Goal: Task Accomplishment & Management: Manage account settings

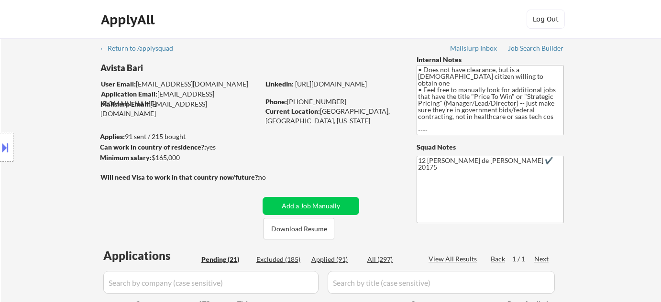
select select ""pending""
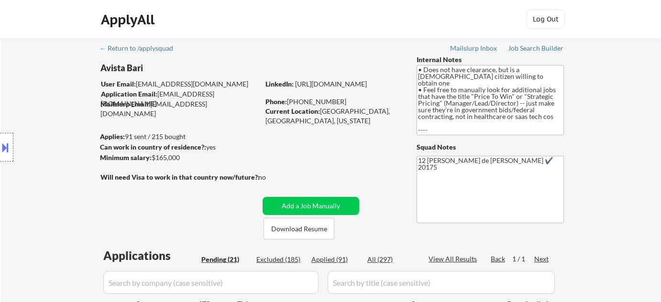
select select ""pending""
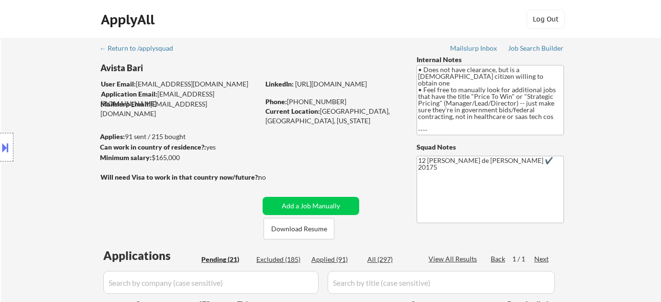
select select ""pending""
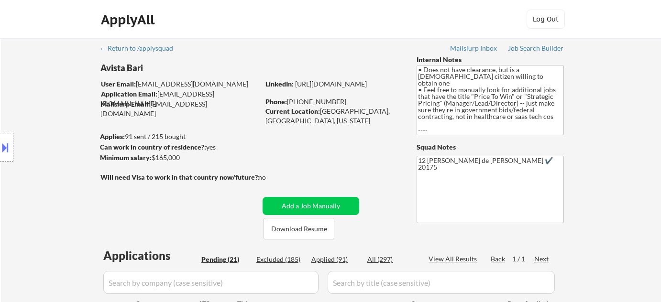
select select ""pending""
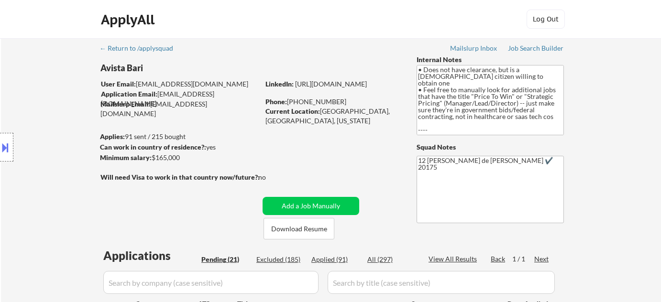
select select ""pending""
drag, startPoint x: 289, startPoint y: 100, endPoint x: 329, endPoint y: 103, distance: 40.7
click at [335, 100] on div "Phone: (703) 431-9321" at bounding box center [332, 102] width 135 height 10
copy div "(703) 431-9321"
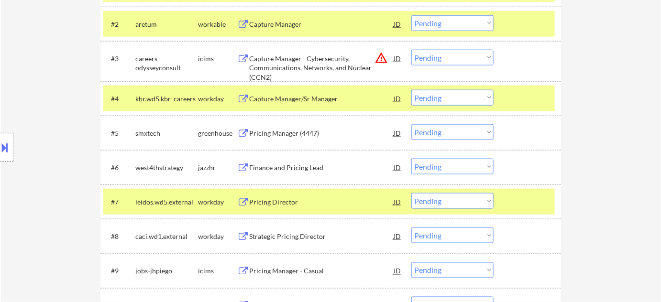
scroll to position [347, 0]
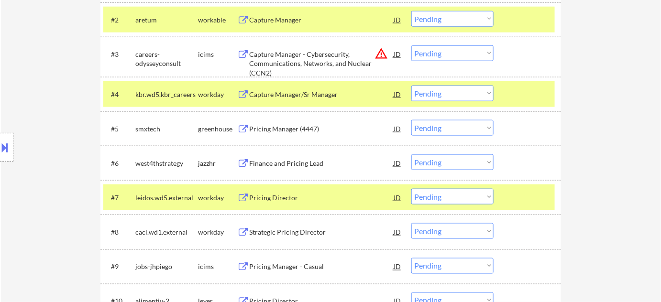
click at [266, 199] on div "Pricing Director" at bounding box center [321, 198] width 144 height 10
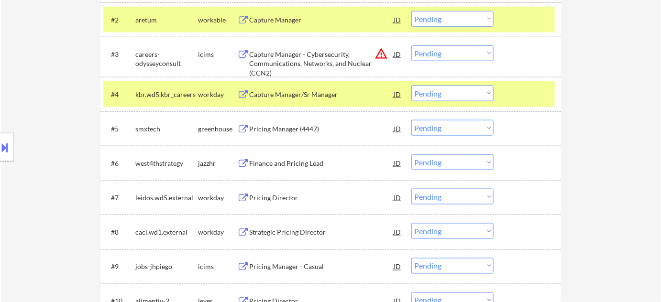
click at [2, 162] on div "Location Inclusions: Leesburg, VA Ashburn, VA Lansdowne, VA Hamilton, VA Purcel…" at bounding box center [85, 147] width 171 height 177
click at [8, 152] on button at bounding box center [5, 148] width 11 height 16
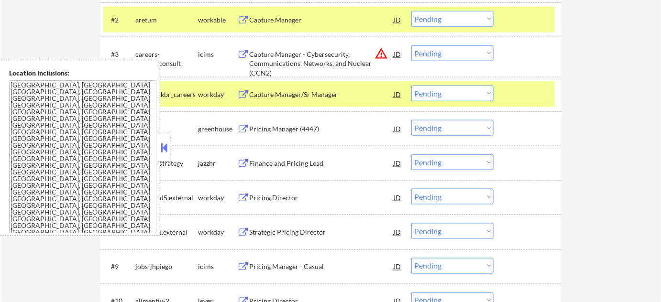
click at [164, 145] on button at bounding box center [164, 148] width 11 height 14
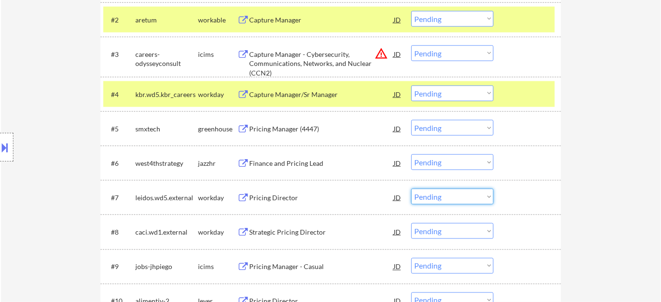
drag, startPoint x: 434, startPoint y: 197, endPoint x: 432, endPoint y: 191, distance: 6.7
click at [434, 197] on select "Choose an option... Pending Applied Excluded (Questions) Excluded (Expired) Exc…" at bounding box center [452, 197] width 82 height 16
click at [411, 189] on select "Choose an option... Pending Applied Excluded (Questions) Excluded (Expired) Exc…" at bounding box center [452, 197] width 82 height 16
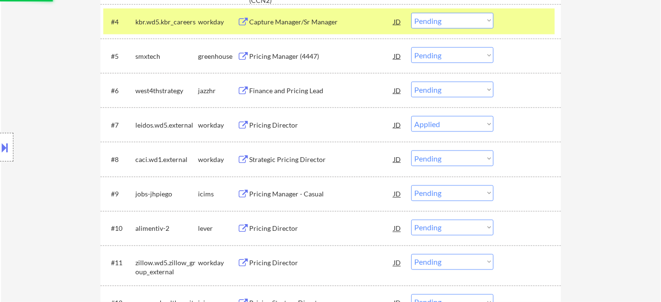
scroll to position [434, 0]
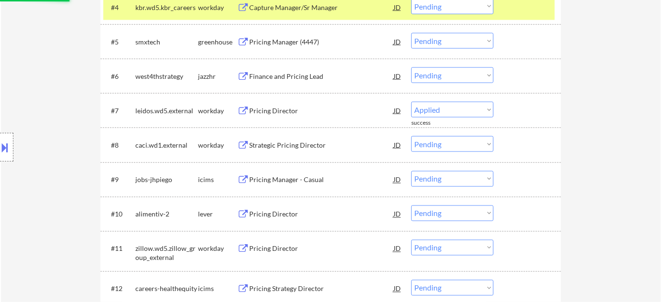
select select ""pending""
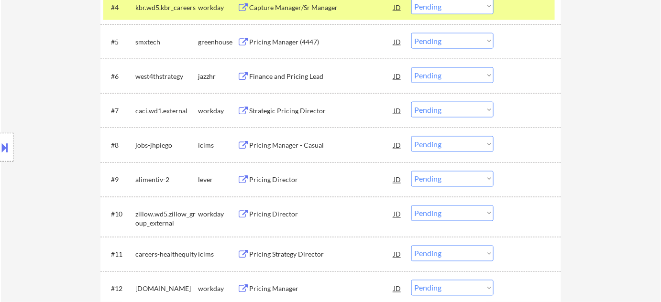
click at [282, 177] on div "Pricing Director" at bounding box center [321, 180] width 144 height 10
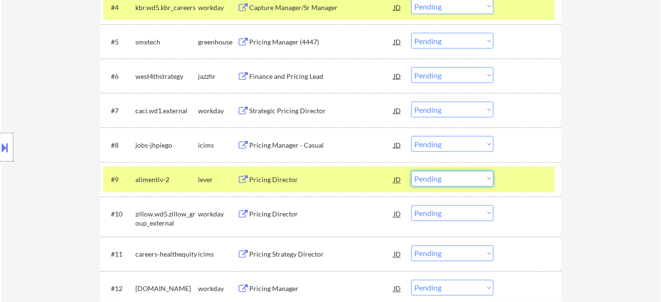
click at [442, 178] on select "Choose an option... Pending Applied Excluded (Questions) Excluded (Expired) Exc…" at bounding box center [452, 179] width 82 height 16
click at [411, 171] on select "Choose an option... Pending Applied Excluded (Questions) Excluded (Expired) Exc…" at bounding box center [452, 179] width 82 height 16
select select ""pending""
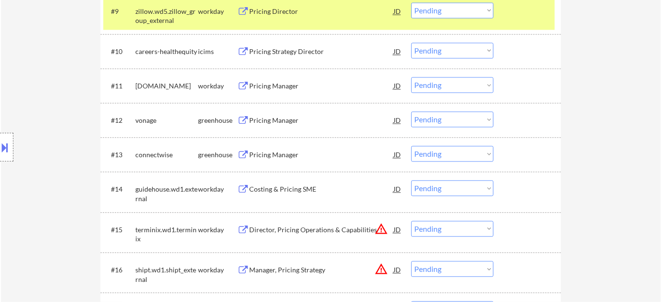
scroll to position [608, 0]
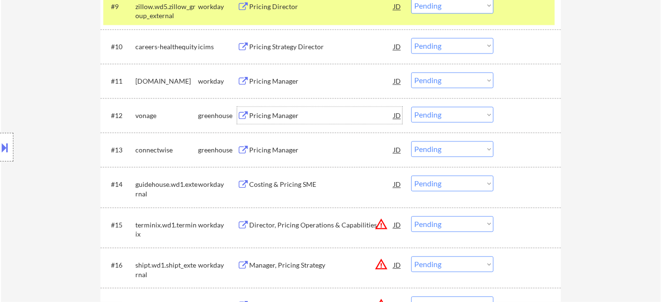
click at [271, 111] on div "Pricing Manager" at bounding box center [321, 116] width 144 height 10
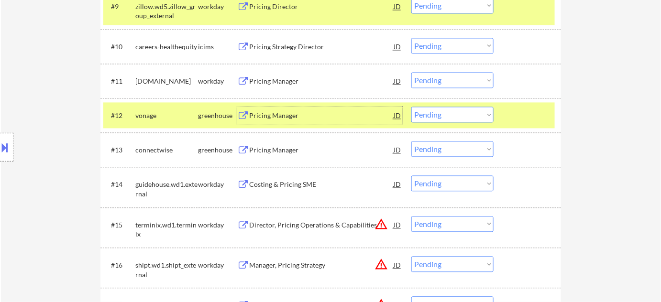
click at [443, 113] on select "Choose an option... Pending Applied Excluded (Questions) Excluded (Expired) Exc…" at bounding box center [452, 115] width 82 height 16
click at [411, 107] on select "Choose an option... Pending Applied Excluded (Questions) Excluded (Expired) Exc…" at bounding box center [452, 115] width 82 height 16
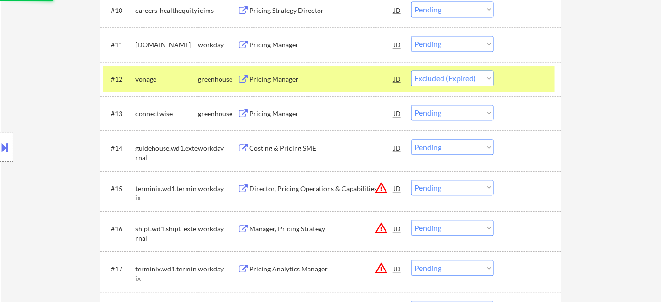
scroll to position [695, 0]
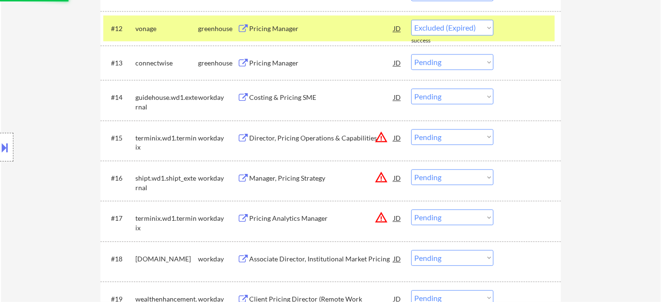
select select ""pending""
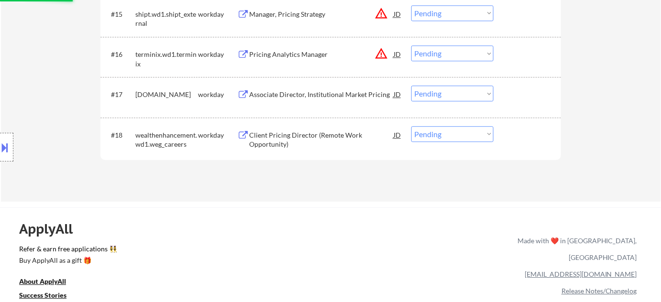
scroll to position [825, 0]
click at [294, 141] on div "Client Pricing Director (Remote Work Opportunity)" at bounding box center [321, 139] width 144 height 19
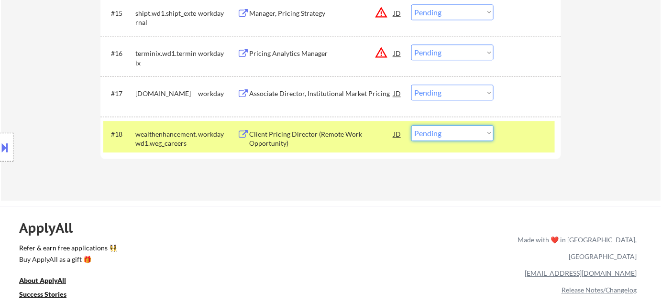
click at [450, 129] on select "Choose an option... Pending Applied Excluded (Questions) Excluded (Expired) Exc…" at bounding box center [452, 133] width 82 height 16
select select ""applied""
click at [411, 125] on select "Choose an option... Pending Applied Excluded (Questions) Excluded (Expired) Exc…" at bounding box center [452, 133] width 82 height 16
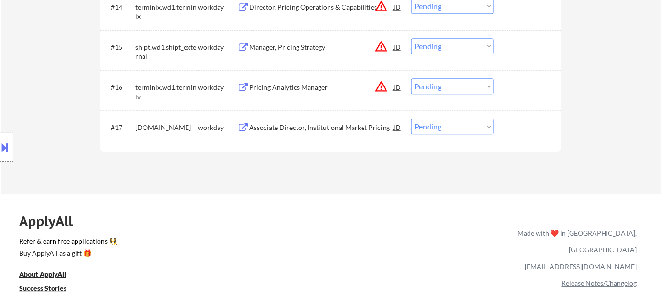
scroll to position [782, 0]
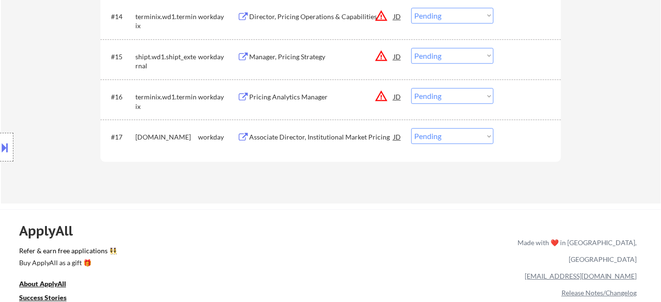
click at [377, 91] on button "warning_amber" at bounding box center [380, 95] width 13 height 13
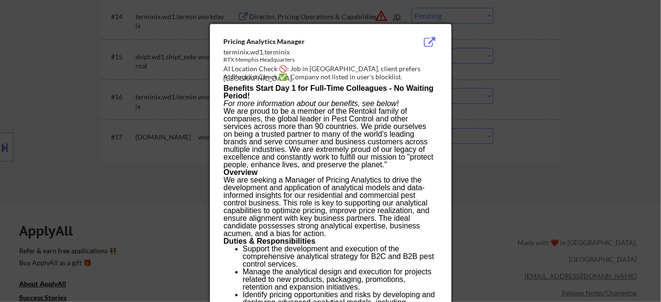
click at [575, 131] on div at bounding box center [330, 151] width 661 height 302
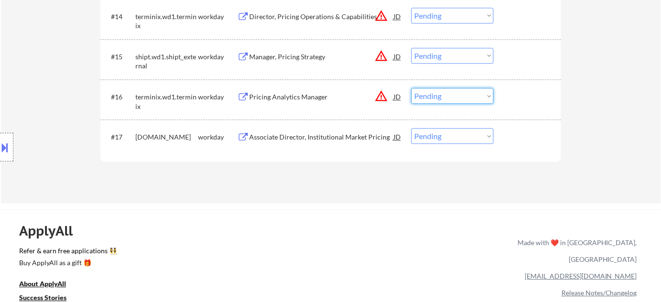
click at [477, 94] on select "Choose an option... Pending Applied Excluded (Questions) Excluded (Expired) Exc…" at bounding box center [452, 96] width 82 height 16
click at [411, 88] on select "Choose an option... Pending Applied Excluded (Questions) Excluded (Expired) Exc…" at bounding box center [452, 96] width 82 height 16
select select ""pending""
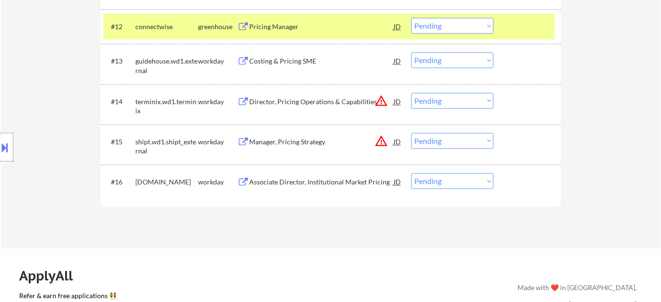
scroll to position [651, 0]
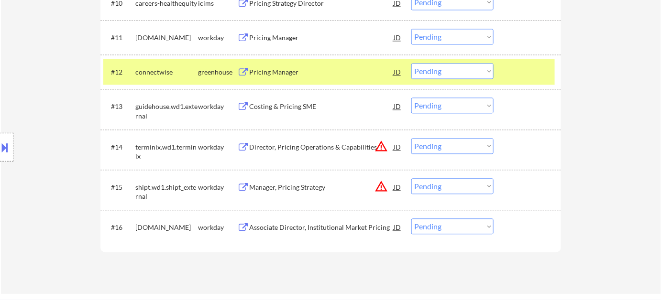
click at [375, 143] on button "warning_amber" at bounding box center [380, 146] width 13 height 13
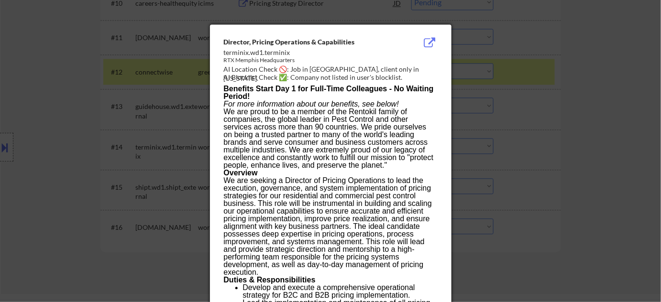
click at [521, 160] on div at bounding box center [330, 151] width 661 height 302
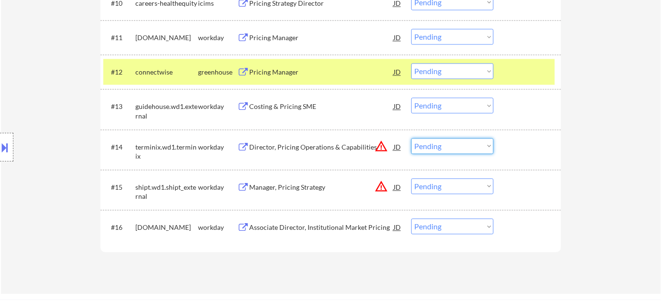
click at [459, 146] on select "Choose an option... Pending Applied Excluded (Questions) Excluded (Expired) Exc…" at bounding box center [452, 146] width 82 height 16
click at [411, 138] on select "Choose an option... Pending Applied Excluded (Questions) Excluded (Expired) Exc…" at bounding box center [452, 146] width 82 height 16
select select ""pending""
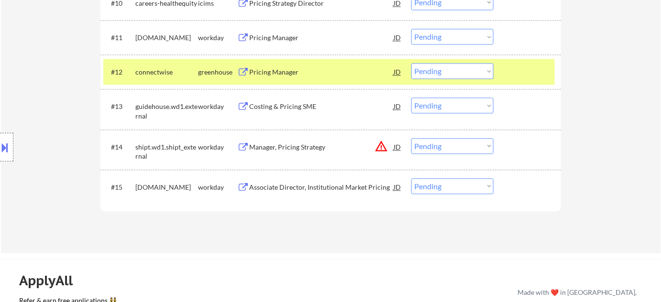
click at [261, 70] on div "Pricing Manager" at bounding box center [321, 72] width 144 height 10
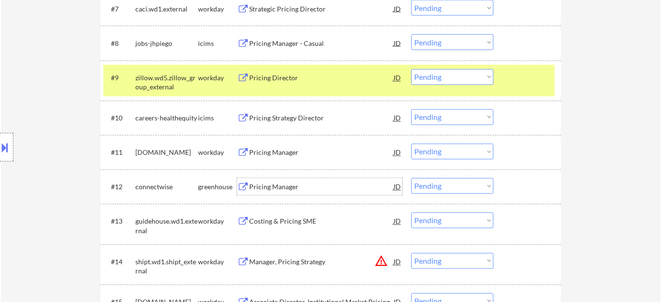
scroll to position [478, 0]
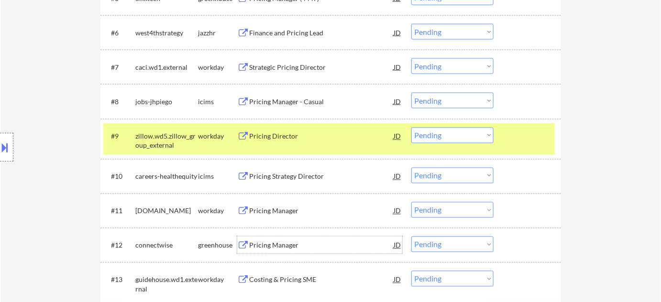
click at [284, 133] on div "Pricing Director" at bounding box center [321, 137] width 144 height 10
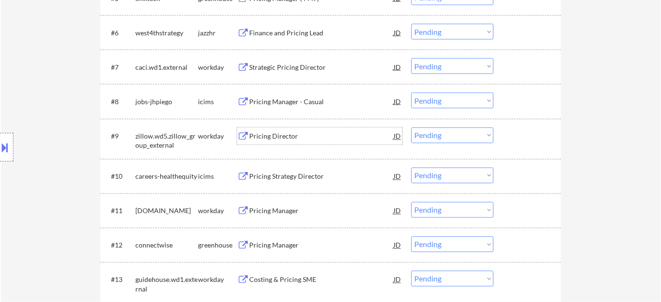
drag, startPoint x: 433, startPoint y: 136, endPoint x: 434, endPoint y: 142, distance: 5.9
click at [433, 136] on select "Choose an option... Pending Applied Excluded (Questions) Excluded (Expired) Exc…" at bounding box center [452, 136] width 82 height 16
click at [411, 128] on select "Choose an option... Pending Applied Excluded (Questions) Excluded (Expired) Exc…" at bounding box center [452, 136] width 82 height 16
select select ""pending""
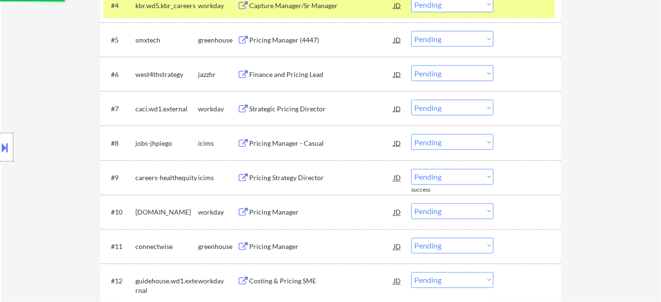
scroll to position [434, 0]
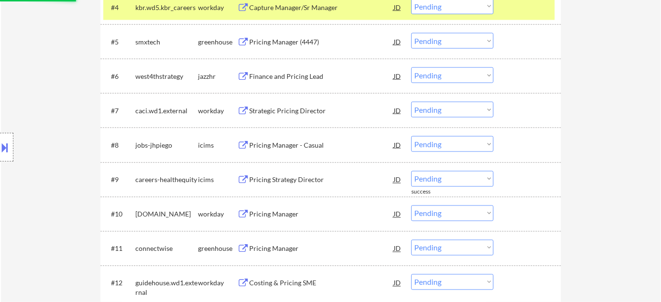
click at [304, 115] on div "Strategic Pricing Director" at bounding box center [321, 111] width 144 height 10
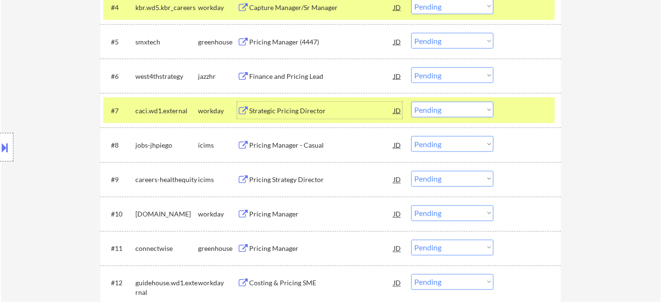
click at [432, 107] on select "Choose an option... Pending Applied Excluded (Questions) Excluded (Expired) Exc…" at bounding box center [452, 110] width 82 height 16
click at [411, 102] on select "Choose an option... Pending Applied Excluded (Questions) Excluded (Expired) Exc…" at bounding box center [452, 110] width 82 height 16
click at [299, 79] on div "Finance and Pricing Lead" at bounding box center [321, 77] width 144 height 10
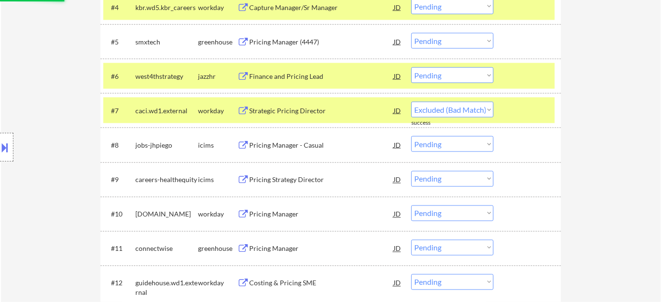
select select ""pending""
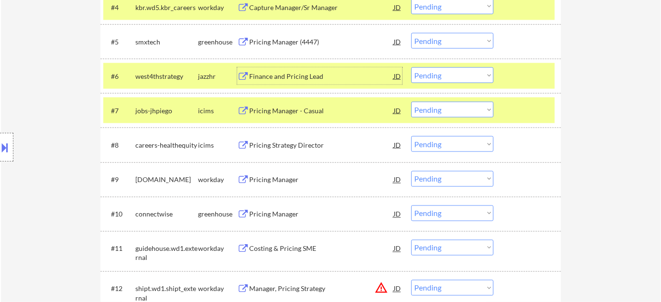
click at [454, 72] on select "Choose an option... Pending Applied Excluded (Questions) Excluded (Expired) Exc…" at bounding box center [452, 75] width 82 height 16
click at [411, 67] on select "Choose an option... Pending Applied Excluded (Questions) Excluded (Expired) Exc…" at bounding box center [452, 75] width 82 height 16
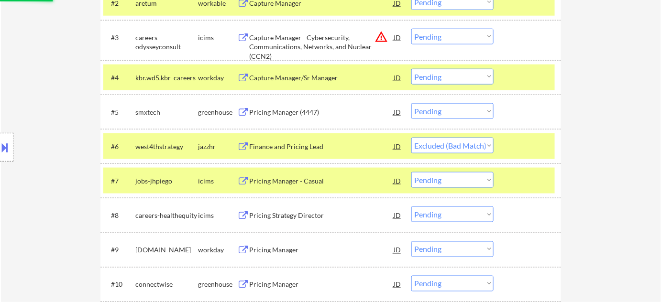
scroll to position [347, 0]
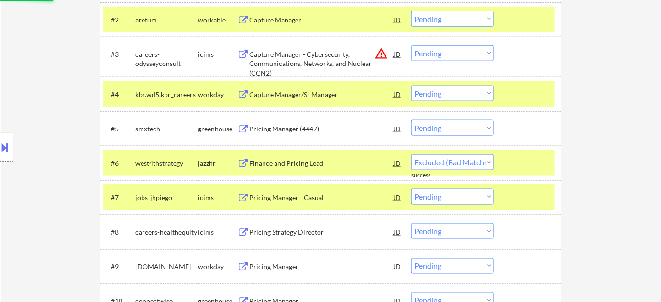
select select ""pending""
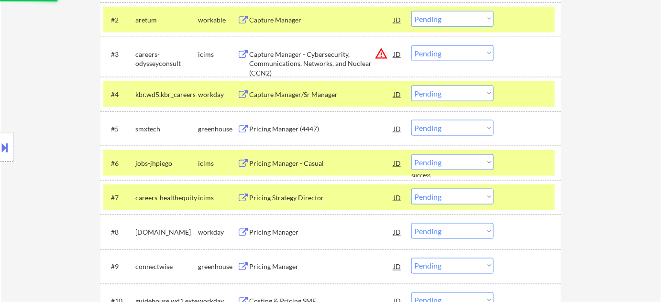
click at [301, 127] on div "Pricing Manager (4447)" at bounding box center [321, 129] width 144 height 10
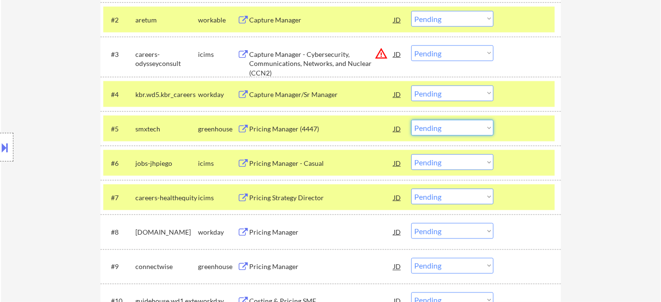
drag, startPoint x: 425, startPoint y: 129, endPoint x: 426, endPoint y: 135, distance: 5.9
click at [425, 129] on select "Choose an option... Pending Applied Excluded (Questions) Excluded (Expired) Exc…" at bounding box center [452, 128] width 82 height 16
click at [411, 120] on select "Choose an option... Pending Applied Excluded (Questions) Excluded (Expired) Exc…" at bounding box center [452, 128] width 82 height 16
select select ""pending""
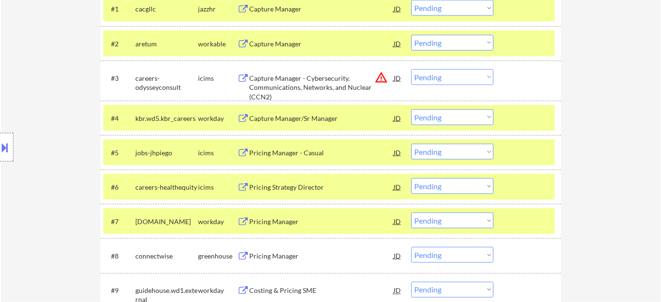
scroll to position [304, 0]
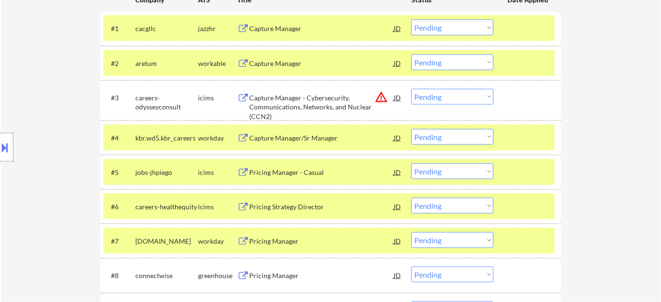
click at [285, 65] on div "Capture Manager" at bounding box center [321, 64] width 144 height 10
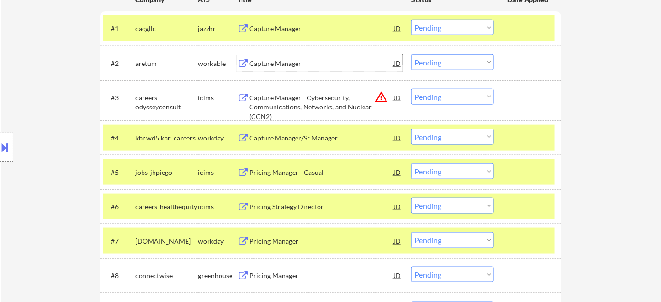
click at [445, 63] on select "Choose an option... Pending Applied Excluded (Questions) Excluded (Expired) Exc…" at bounding box center [452, 62] width 82 height 16
click at [411, 54] on select "Choose an option... Pending Applied Excluded (Questions) Excluded (Expired) Exc…" at bounding box center [452, 62] width 82 height 16
select select ""pending""
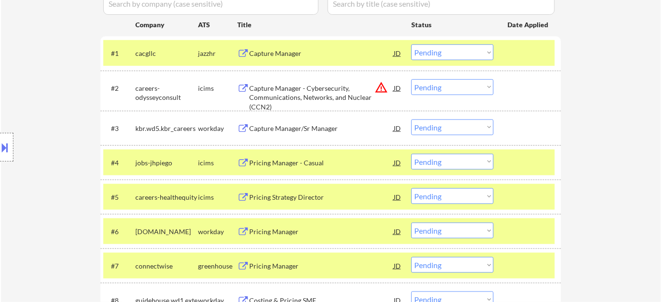
scroll to position [260, 0]
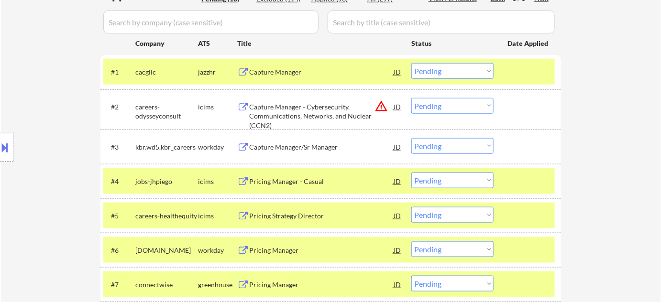
click at [302, 70] on div "Capture Manager" at bounding box center [321, 72] width 144 height 10
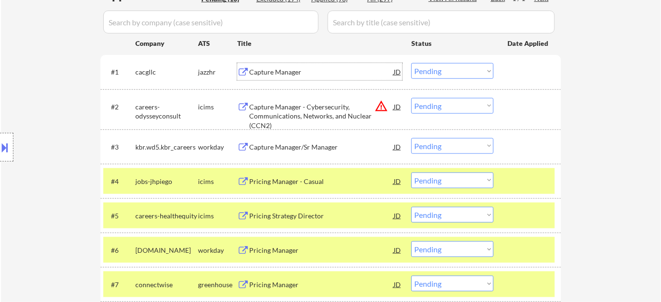
click at [433, 77] on select "Choose an option... Pending Applied Excluded (Questions) Excluded (Expired) Exc…" at bounding box center [452, 71] width 82 height 16
click at [411, 63] on select "Choose an option... Pending Applied Excluded (Questions) Excluded (Expired) Exc…" at bounding box center [452, 71] width 82 height 16
click at [385, 109] on button "warning_amber" at bounding box center [380, 105] width 13 height 13
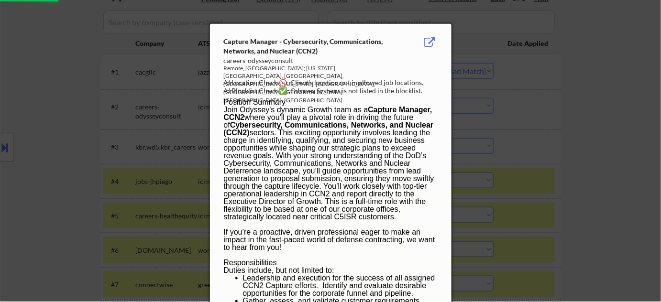
select select ""pending""
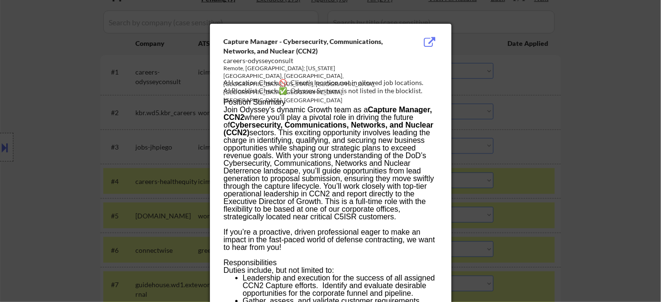
click at [72, 108] on div at bounding box center [330, 151] width 661 height 302
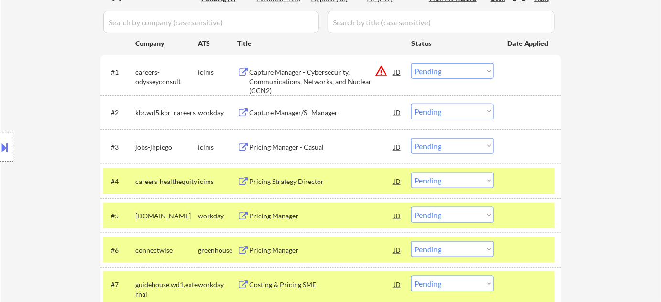
click at [289, 119] on div "Capture Manager/Sr Manager" at bounding box center [321, 112] width 144 height 17
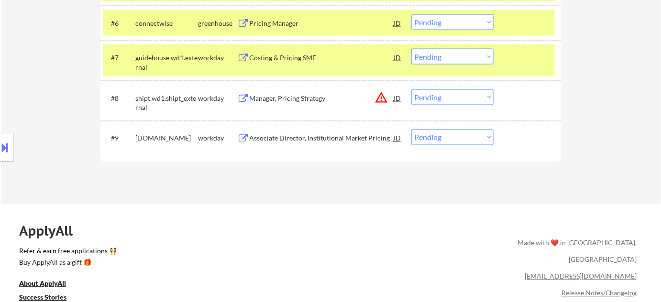
scroll to position [521, 0]
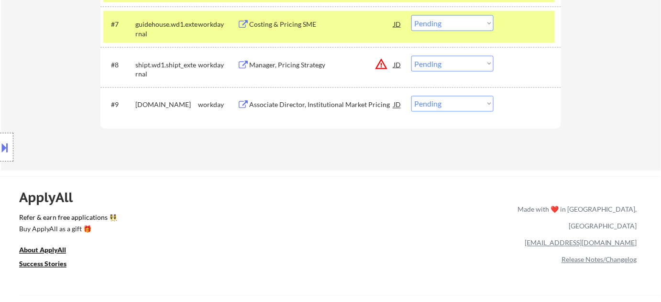
click at [382, 60] on button "warning_amber" at bounding box center [380, 63] width 13 height 13
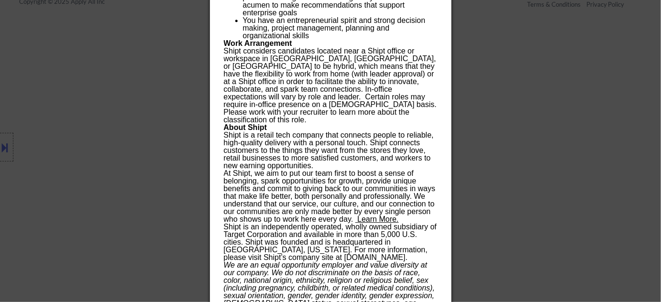
scroll to position [987, 0]
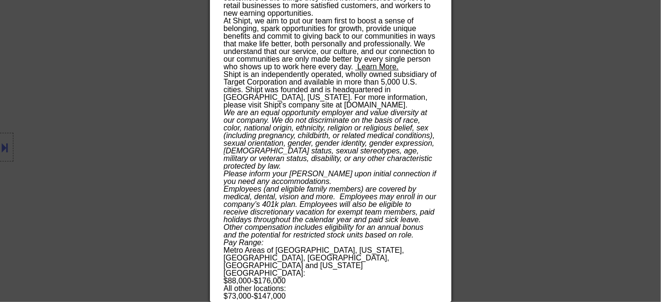
click at [501, 179] on div at bounding box center [330, 151] width 661 height 302
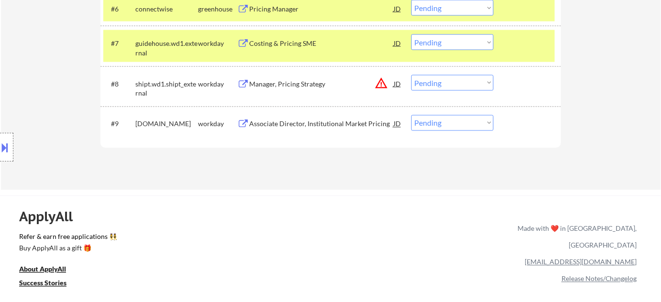
scroll to position [490, 0]
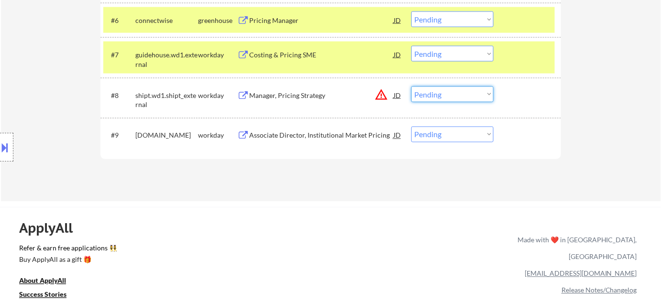
click at [453, 95] on select "Choose an option... Pending Applied Excluded (Questions) Excluded (Expired) Exc…" at bounding box center [452, 95] width 82 height 16
click at [411, 87] on select "Choose an option... Pending Applied Excluded (Questions) Excluded (Expired) Exc…" at bounding box center [452, 95] width 82 height 16
select select ""pending""
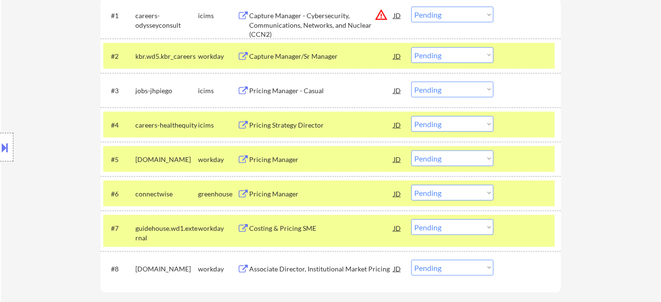
scroll to position [316, 0]
click at [275, 162] on div "Pricing Manager" at bounding box center [321, 160] width 144 height 10
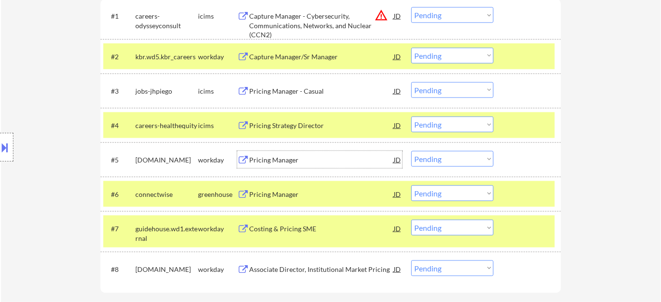
click at [460, 147] on div "#5 rrts.wd1.careers workday Pricing Manager JD Choose an option... Pending Appl…" at bounding box center [328, 160] width 451 height 26
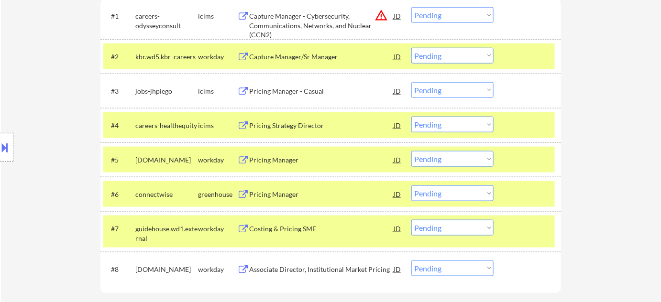
drag, startPoint x: 456, startPoint y: 158, endPoint x: 456, endPoint y: 165, distance: 7.6
click at [456, 158] on select "Choose an option... Pending Applied Excluded (Questions) Excluded (Expired) Exc…" at bounding box center [452, 159] width 82 height 16
click at [411, 151] on select "Choose an option... Pending Applied Excluded (Questions) Excluded (Expired) Exc…" at bounding box center [452, 159] width 82 height 16
select select ""pending""
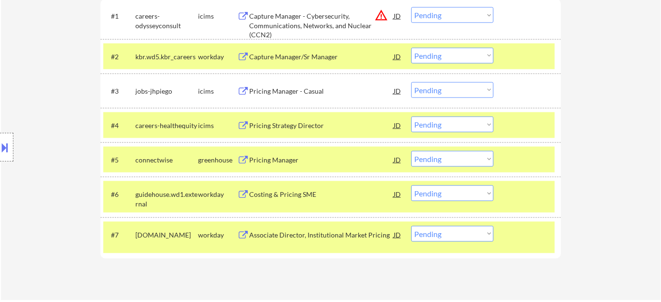
click at [291, 125] on div "Pricing Strategy Director" at bounding box center [321, 126] width 144 height 10
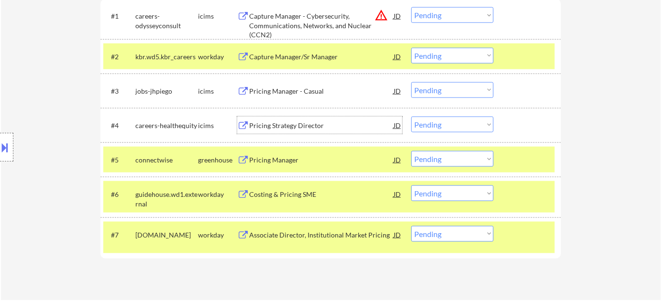
click at [457, 131] on select "Choose an option... Pending Applied Excluded (Questions) Excluded (Expired) Exc…" at bounding box center [452, 125] width 82 height 16
click at [411, 117] on select "Choose an option... Pending Applied Excluded (Questions) Excluded (Expired) Exc…" at bounding box center [452, 125] width 82 height 16
select select ""pending""
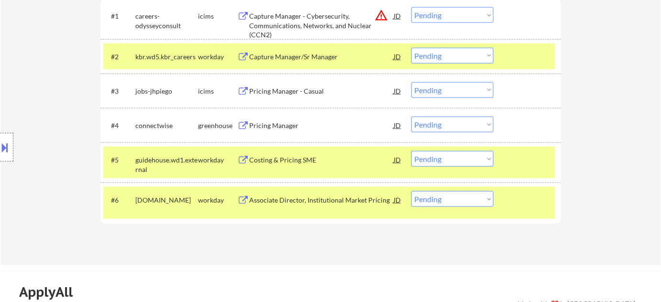
click at [281, 94] on div "Pricing Manager - Casual" at bounding box center [321, 92] width 144 height 10
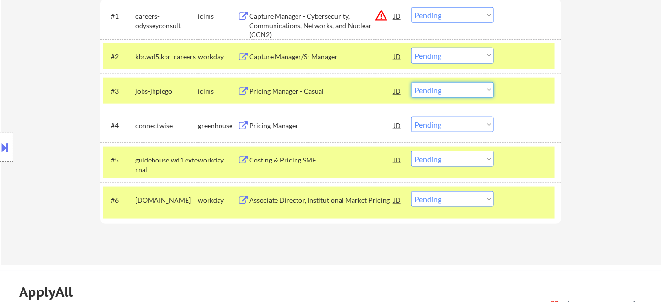
drag, startPoint x: 464, startPoint y: 88, endPoint x: 461, endPoint y: 96, distance: 7.6
click at [464, 88] on select "Choose an option... Pending Applied Excluded (Questions) Excluded (Expired) Exc…" at bounding box center [452, 90] width 82 height 16
click at [411, 82] on select "Choose an option... Pending Applied Excluded (Questions) Excluded (Expired) Exc…" at bounding box center [452, 90] width 82 height 16
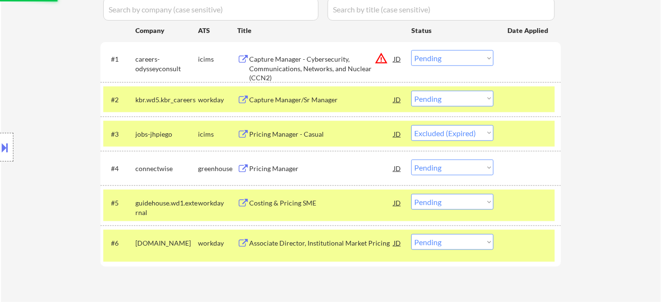
scroll to position [273, 0]
click at [308, 59] on div "Capture Manager - Cybersecurity, Communications, Networks, and Nuclear (CCN2)" at bounding box center [321, 69] width 144 height 28
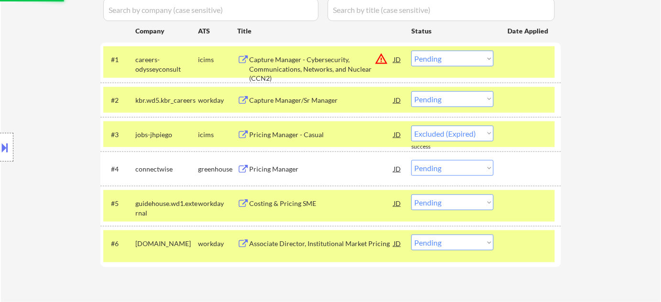
select select ""pending""
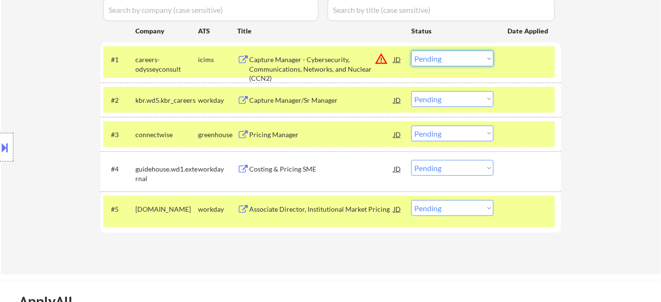
drag, startPoint x: 450, startPoint y: 54, endPoint x: 449, endPoint y: 64, distance: 9.6
click at [449, 54] on select "Choose an option... Pending Applied Excluded (Questions) Excluded (Expired) Exc…" at bounding box center [452, 59] width 82 height 16
click at [411, 51] on select "Choose an option... Pending Applied Excluded (Questions) Excluded (Expired) Exc…" at bounding box center [452, 59] width 82 height 16
select select ""pending""
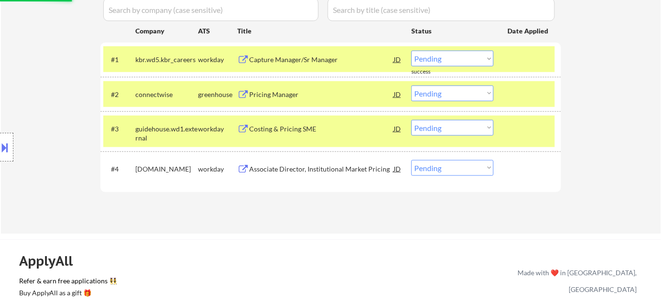
click at [304, 168] on div "Associate Director, Institutional Market Pricing" at bounding box center [321, 169] width 144 height 10
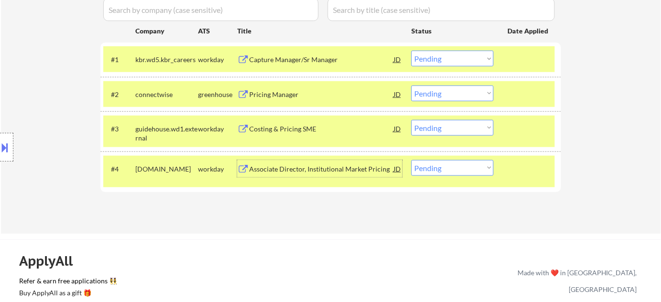
drag, startPoint x: 425, startPoint y: 163, endPoint x: 427, endPoint y: 173, distance: 10.6
click at [425, 163] on select "Choose an option... Pending Applied Excluded (Questions) Excluded (Expired) Exc…" at bounding box center [452, 168] width 82 height 16
select select ""excluded__bad_match_""
click at [411, 160] on select "Choose an option... Pending Applied Excluded (Questions) Excluded (Expired) Exc…" at bounding box center [452, 168] width 82 height 16
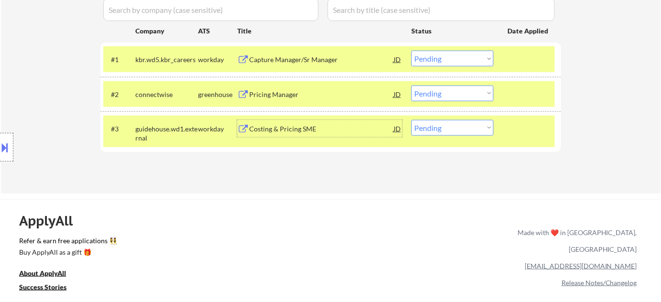
click at [274, 127] on div "Costing & Pricing SME" at bounding box center [321, 129] width 144 height 10
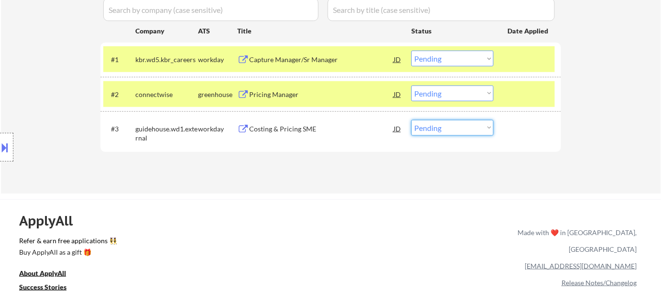
drag, startPoint x: 460, startPoint y: 126, endPoint x: 460, endPoint y: 134, distance: 8.1
click at [460, 127] on select "Choose an option... Pending Applied Excluded (Questions) Excluded (Expired) Exc…" at bounding box center [452, 128] width 82 height 16
select select ""excluded__bad_match_""
click at [411, 120] on select "Choose an option... Pending Applied Excluded (Questions) Excluded (Expired) Exc…" at bounding box center [452, 128] width 82 height 16
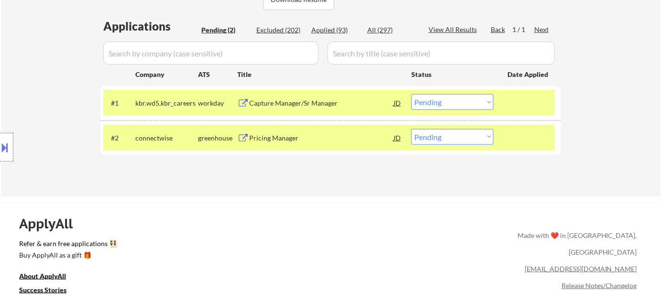
click at [284, 98] on div "Capture Manager/Sr Manager" at bounding box center [321, 103] width 144 height 10
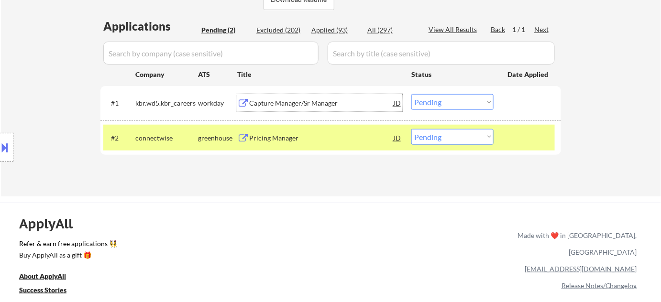
click at [450, 104] on select "Choose an option... Pending Applied Excluded (Questions) Excluded (Expired) Exc…" at bounding box center [452, 102] width 82 height 16
click at [411, 94] on select "Choose an option... Pending Applied Excluded (Questions) Excluded (Expired) Exc…" at bounding box center [452, 102] width 82 height 16
select select ""pending""
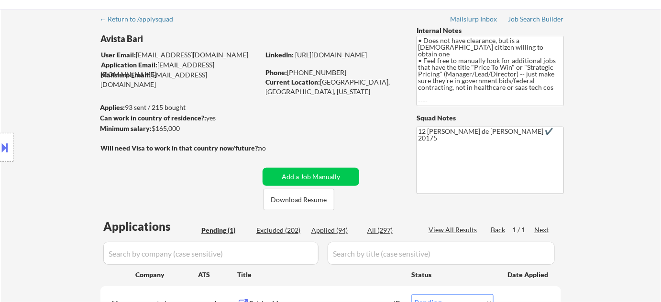
scroll to position [87, 0]
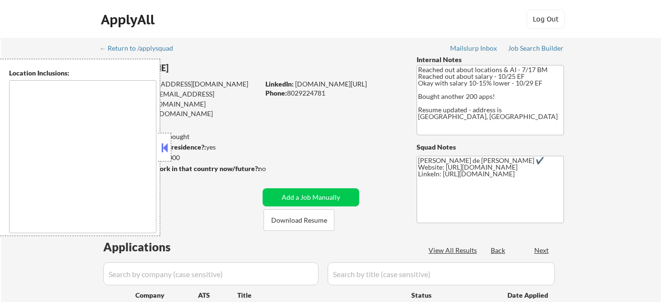
type textarea "Remote, US San Francisco, CA Oakland, CA Berkeley, CA Redwood City, CA Cupertin…"
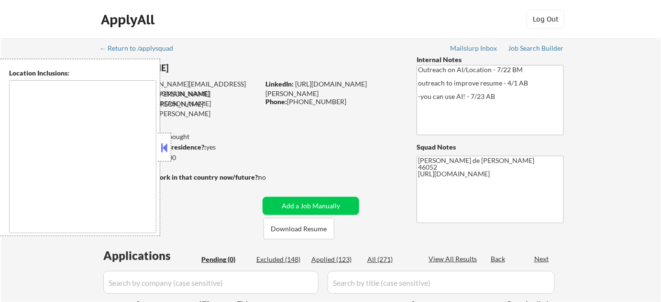
type textarea "Indianapolis, IN Speedway, IN Lawrence, IN Beech Grove, IN Southport, IN Cumber…"
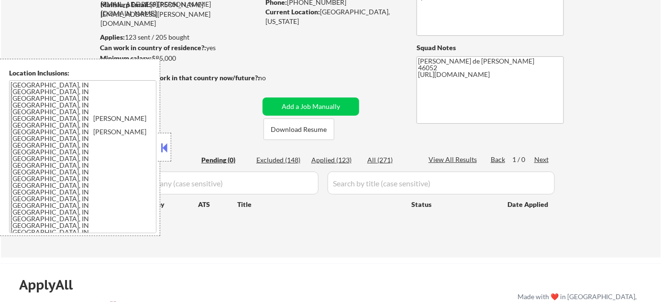
scroll to position [217, 0]
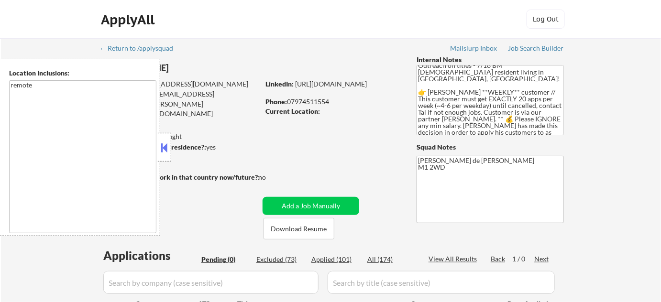
scroll to position [6, 0]
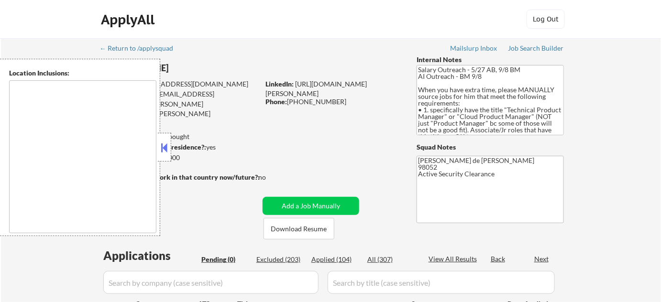
type textarea "[GEOGRAPHIC_DATA], [GEOGRAPHIC_DATA] [GEOGRAPHIC_DATA], [GEOGRAPHIC_DATA] [GEOG…"
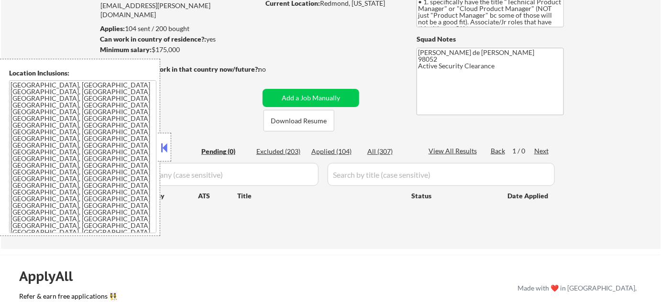
scroll to position [130, 0]
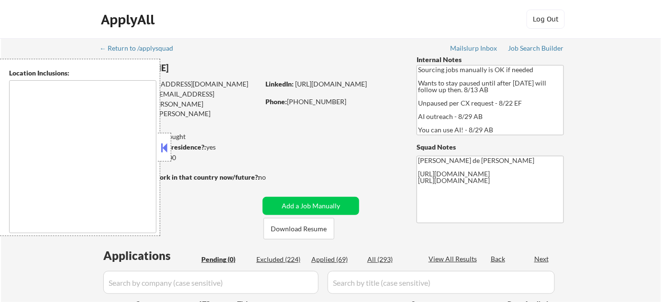
type textarea "[GEOGRAPHIC_DATA], [GEOGRAPHIC_DATA] [GEOGRAPHIC_DATA], [GEOGRAPHIC_DATA] [GEOG…"
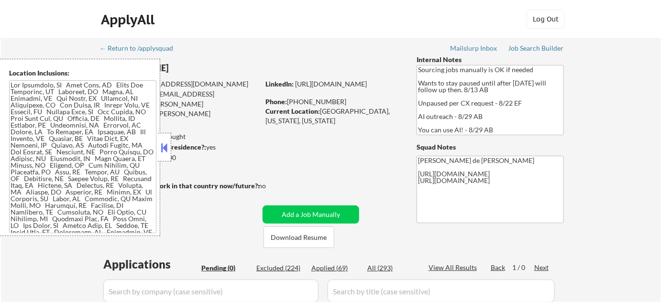
scroll to position [87, 0]
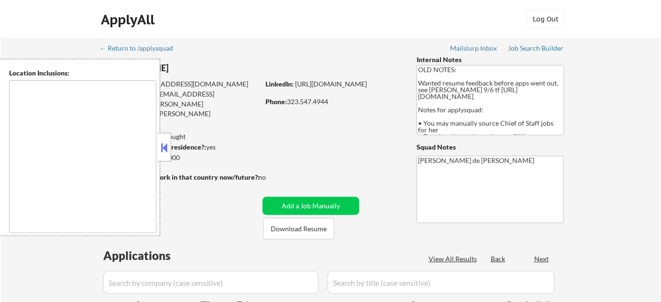
select select ""pending""
type textarea "Los Angeles, CA Glendale, CA Burbank, CA Pasadena, CA Inglewood, CA Santa Monic…"
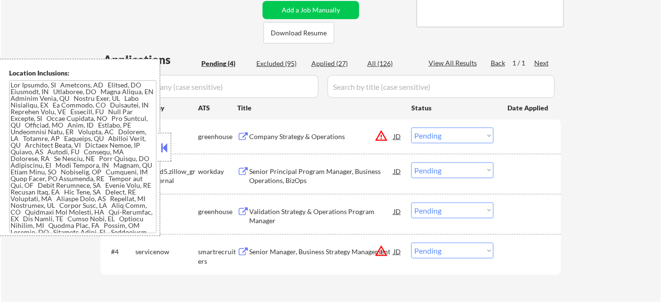
scroll to position [217, 0]
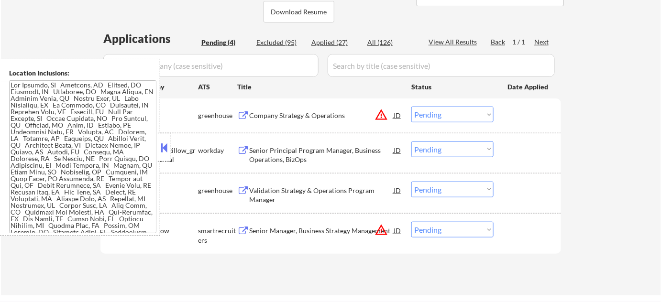
click at [166, 152] on button at bounding box center [164, 148] width 11 height 14
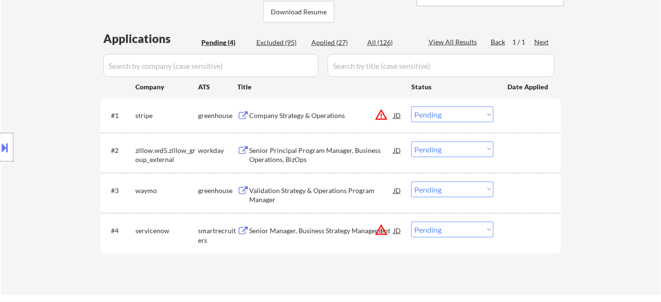
click at [316, 116] on div "Company Strategy & Operations" at bounding box center [321, 116] width 144 height 10
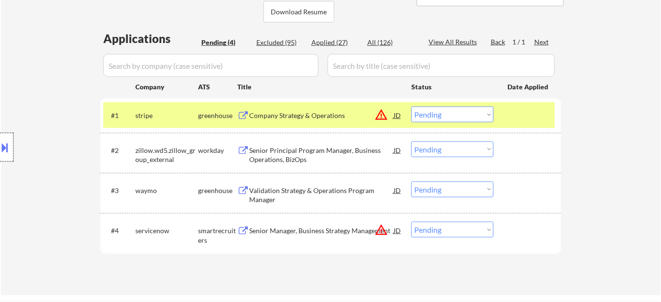
click at [7, 135] on div at bounding box center [6, 147] width 13 height 29
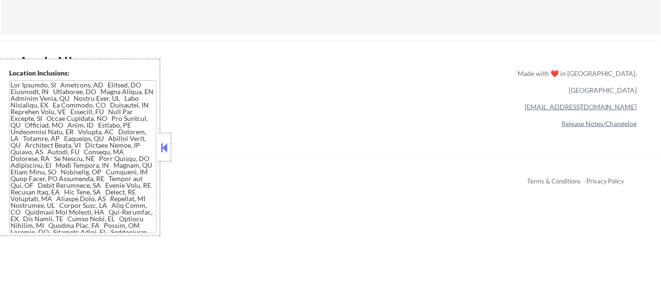
scroll to position [391, 0]
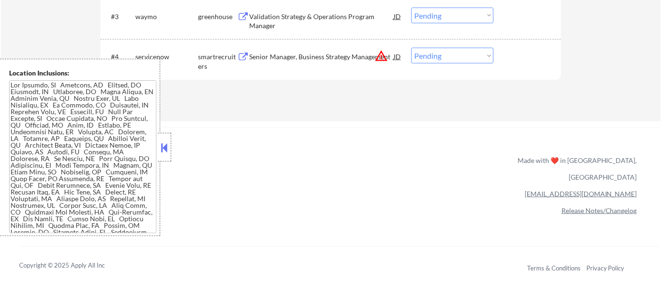
click at [71, 119] on textarea at bounding box center [82, 156] width 147 height 153
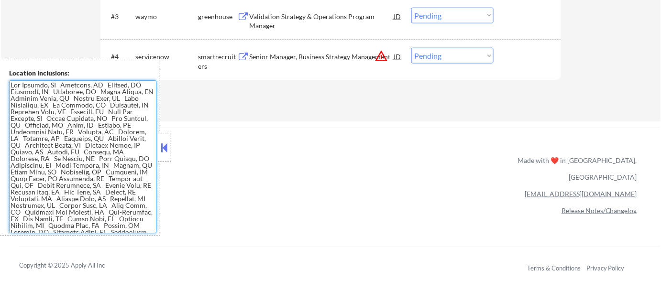
click at [72, 126] on textarea at bounding box center [82, 156] width 147 height 153
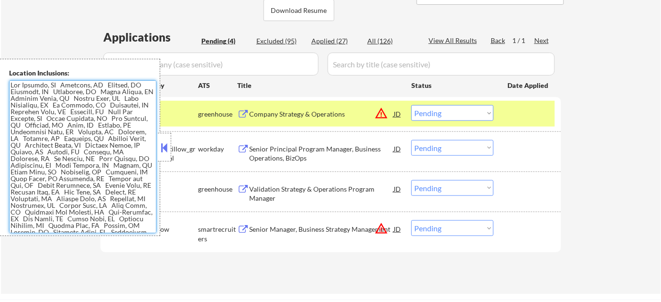
scroll to position [217, 0]
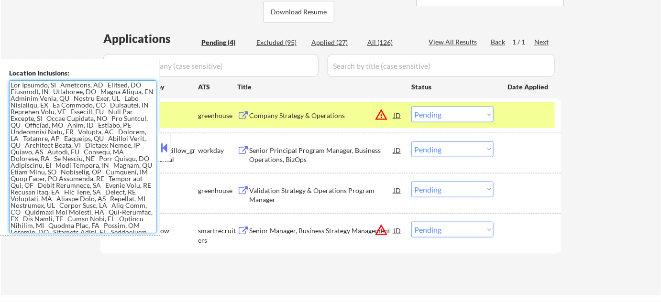
click at [438, 107] on select "Choose an option... Pending Applied Excluded (Questions) Excluded (Expired) Exc…" at bounding box center [452, 115] width 82 height 16
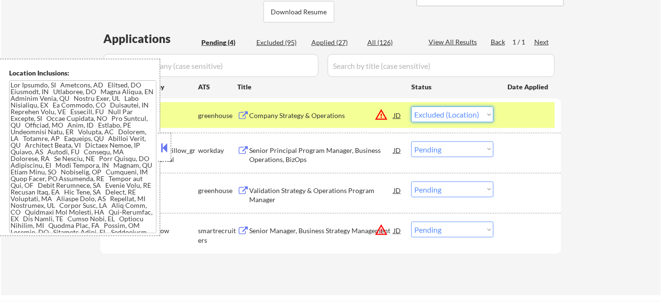
click at [411, 107] on select "Choose an option... Pending Applied Excluded (Questions) Excluded (Expired) Exc…" at bounding box center [452, 115] width 82 height 16
click at [165, 150] on button at bounding box center [164, 148] width 11 height 14
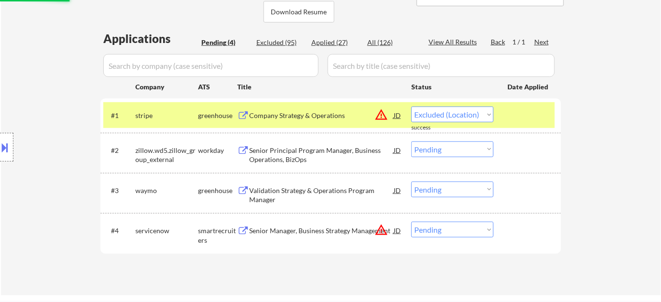
select select ""pending""
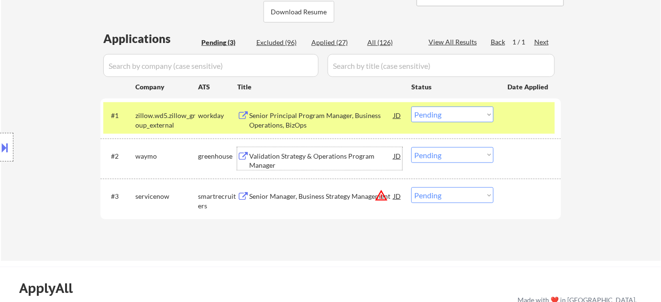
click at [274, 152] on div "Validation Strategy & Operations Program Manager" at bounding box center [321, 161] width 144 height 19
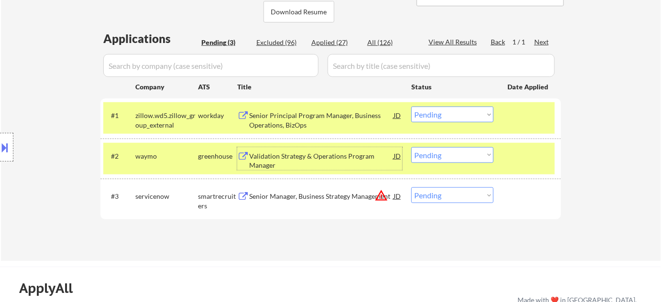
click at [449, 162] on select "Choose an option... Pending Applied Excluded (Questions) Excluded (Expired) Exc…" at bounding box center [452, 155] width 82 height 16
click at [411, 147] on select "Choose an option... Pending Applied Excluded (Questions) Excluded (Expired) Exc…" at bounding box center [452, 155] width 82 height 16
select select ""pending""
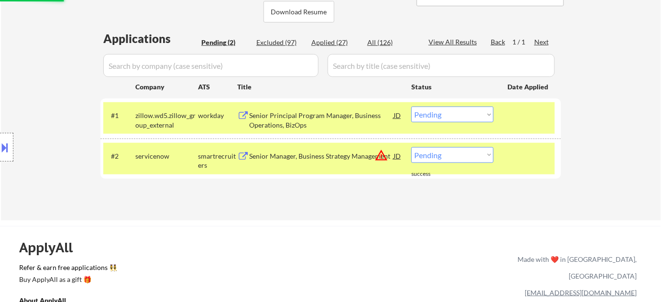
click at [277, 123] on div "Senior Principal Program Manager, Business Operations, BizOps" at bounding box center [321, 120] width 144 height 19
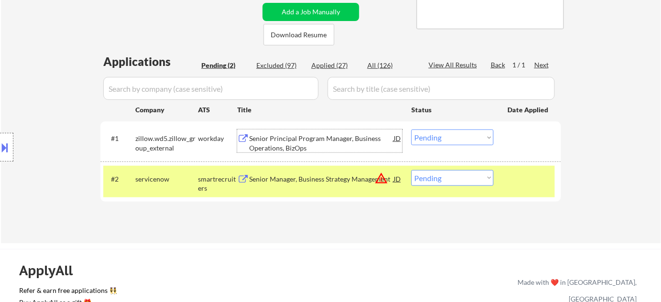
scroll to position [174, 0]
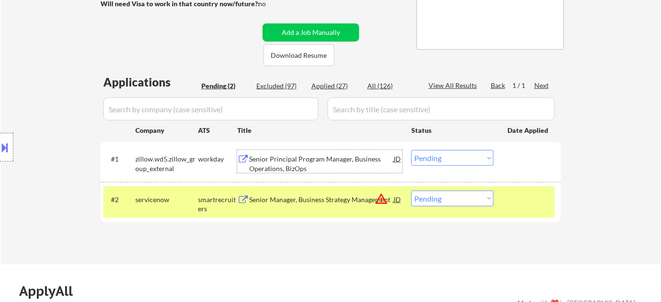
click at [326, 81] on div "Applied (27)" at bounding box center [335, 86] width 48 height 10
select select ""applied""
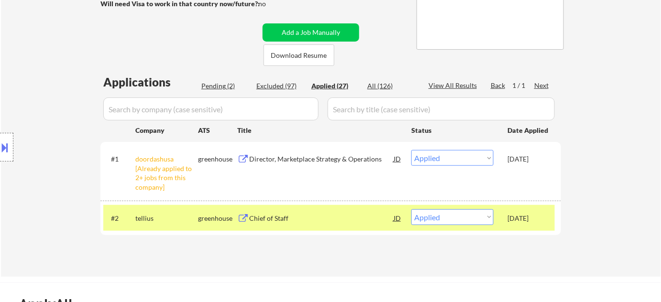
click at [264, 108] on input "input" at bounding box center [210, 109] width 215 height 23
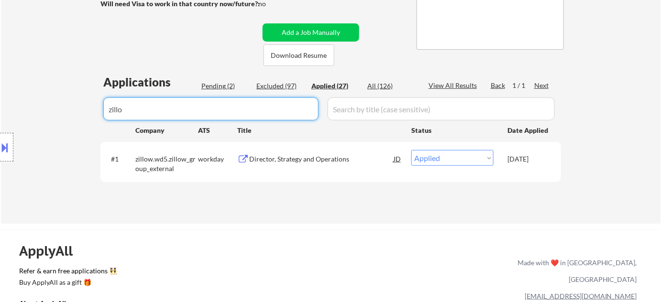
type input "zillow"
drag, startPoint x: 133, startPoint y: 103, endPoint x: 0, endPoint y: 47, distance: 144.2
click at [0, 47] on div "← Return to /applysquad Mailslurp Inbox Job Search Builder Lisa Connelly User E…" at bounding box center [330, 269] width 661 height 887
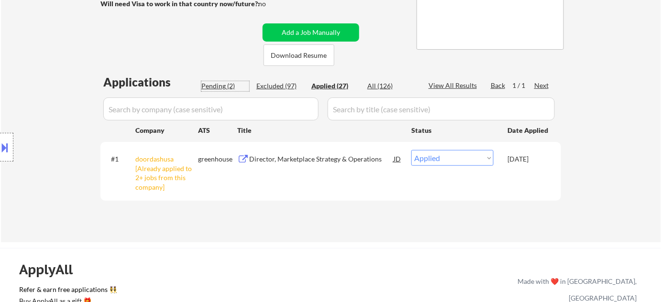
click at [219, 81] on div "Pending (2)" at bounding box center [225, 86] width 48 height 10
select select ""pending""
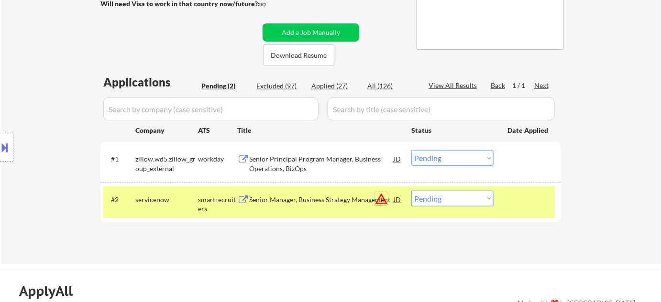
click at [382, 199] on button "warning_amber" at bounding box center [380, 198] width 13 height 13
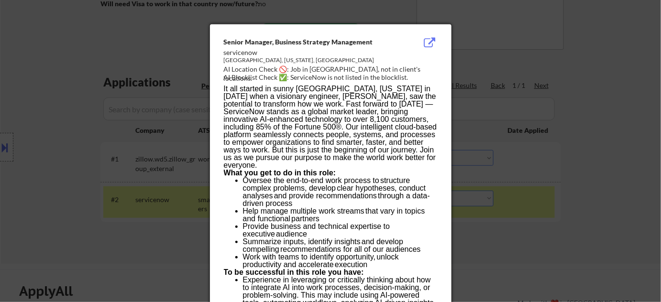
click at [498, 235] on div at bounding box center [330, 151] width 661 height 302
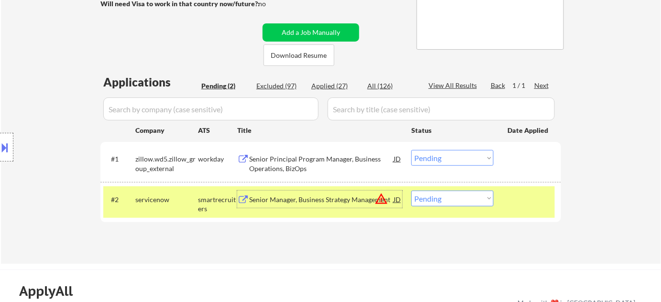
click at [287, 196] on div "Senior Manager, Business Strategy Management" at bounding box center [321, 200] width 144 height 10
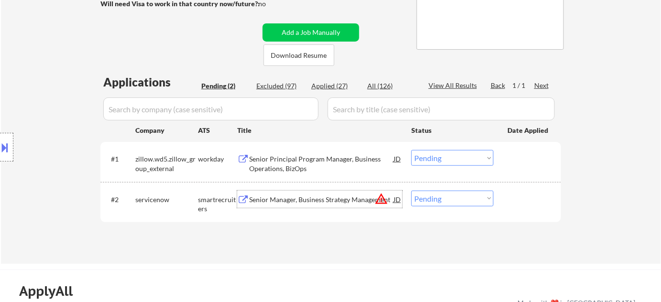
click at [478, 199] on select "Choose an option... Pending Applied Excluded (Questions) Excluded (Expired) Exc…" at bounding box center [452, 199] width 82 height 16
select select ""excluded__expired_""
click at [411, 191] on select "Choose an option... Pending Applied Excluded (Questions) Excluded (Expired) Exc…" at bounding box center [452, 199] width 82 height 16
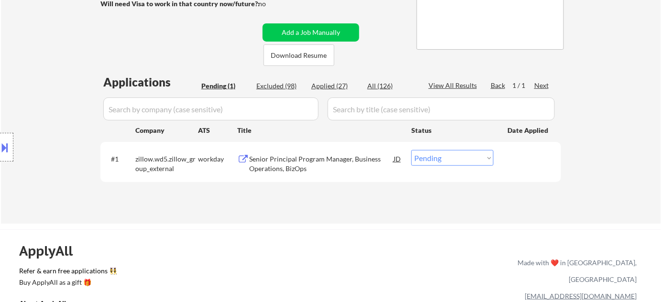
click at [437, 162] on select "Choose an option... Pending Applied Excluded (Questions) Excluded (Expired) Exc…" at bounding box center [452, 158] width 82 height 16
select select ""excluded__bad_match_""
click at [411, 150] on select "Choose an option... Pending Applied Excluded (Questions) Excluded (Expired) Exc…" at bounding box center [452, 158] width 82 height 16
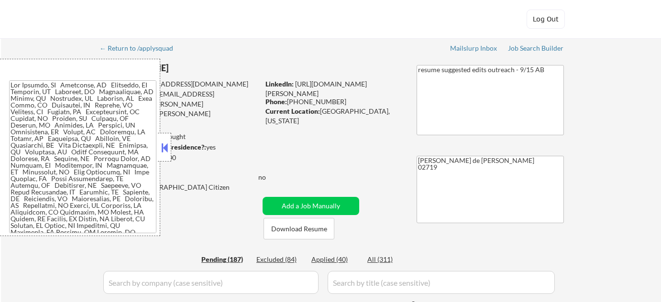
select select ""pending""
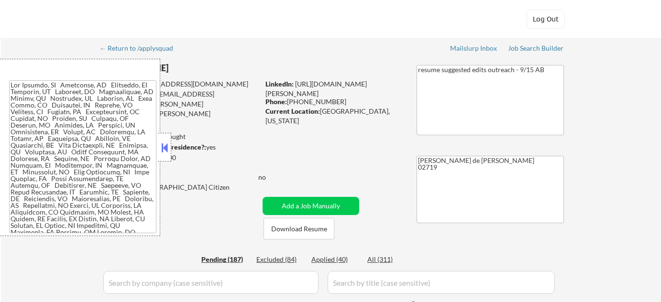
select select ""pending""
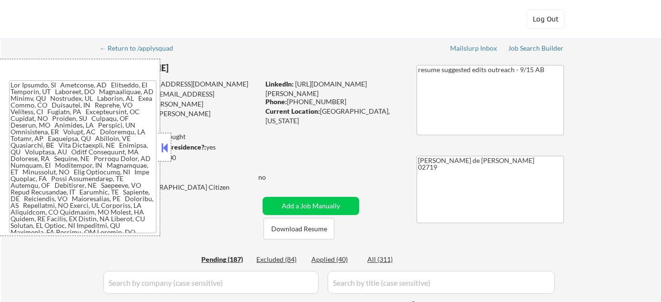
select select ""pending""
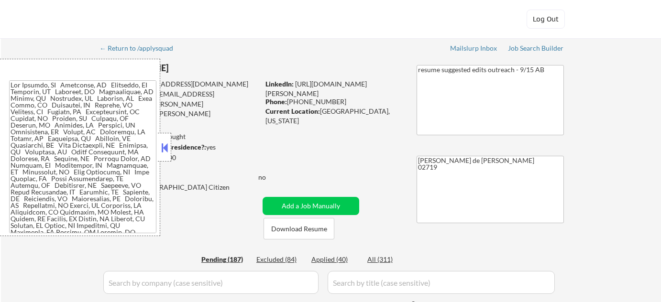
select select ""pending""
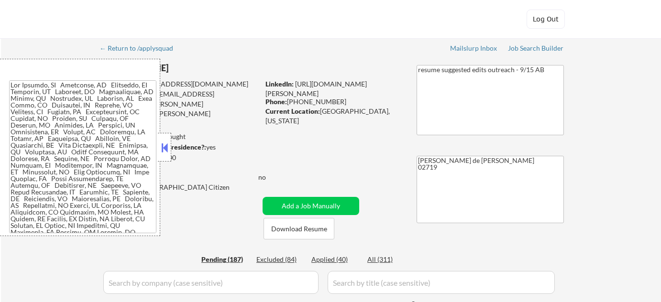
select select ""pending""
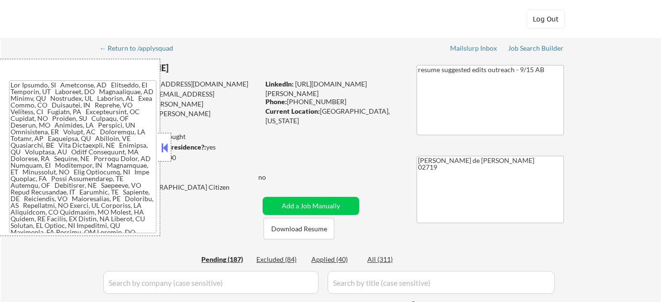
select select ""pending""
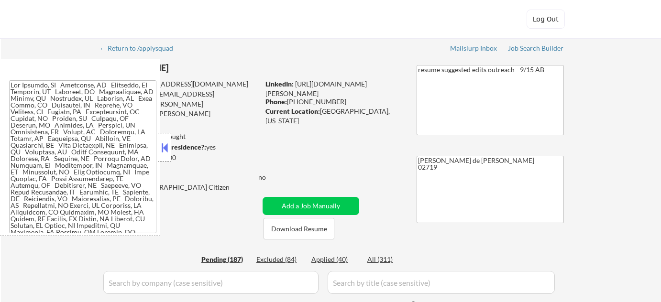
select select ""pending""
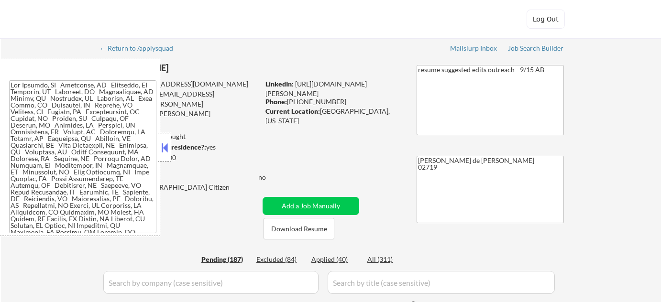
select select ""pending""
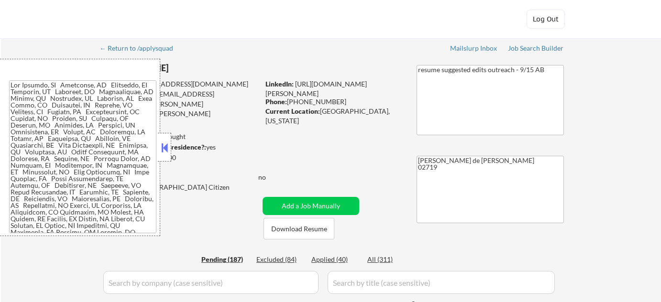
select select ""pending""
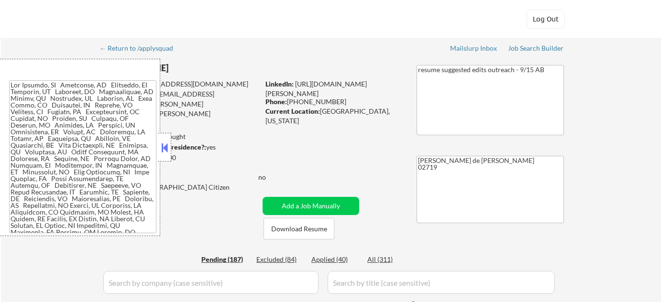
select select ""pending""
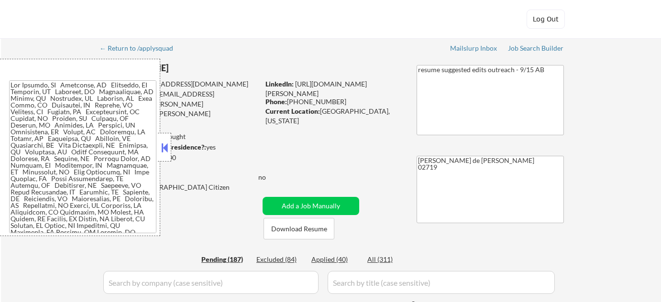
select select ""pending""
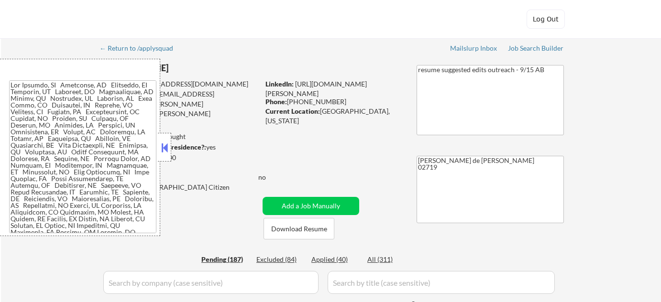
select select ""pending""
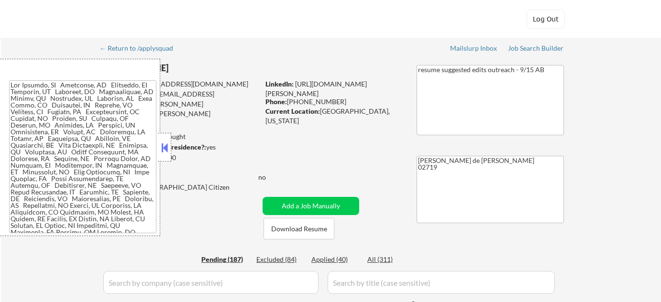
select select ""pending""
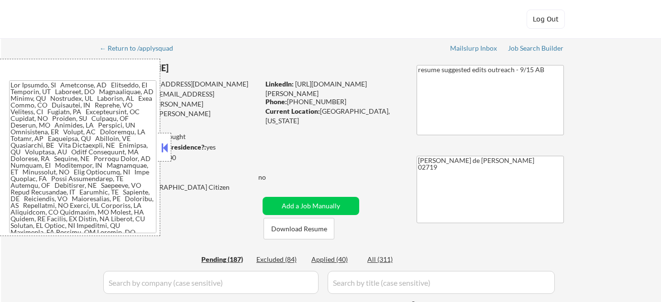
select select ""pending""
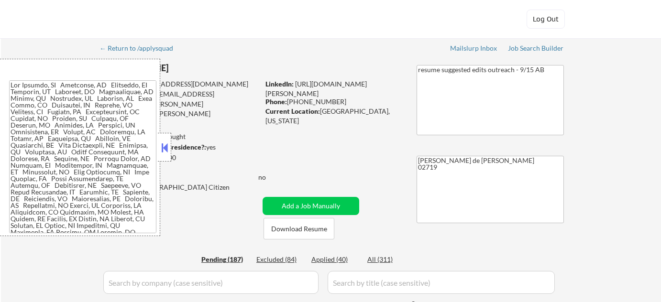
select select ""pending""
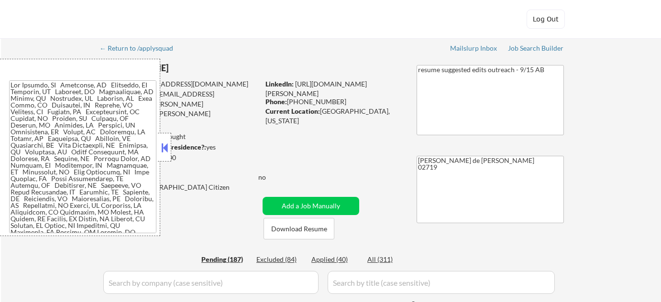
select select ""pending""
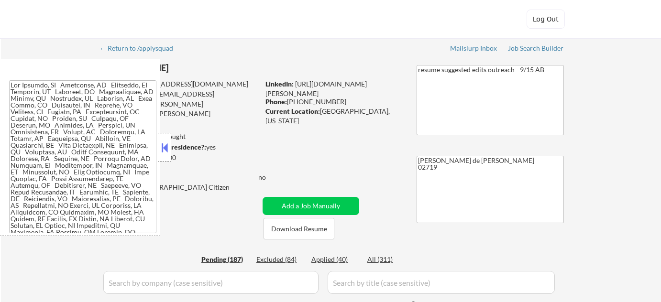
select select ""pending""
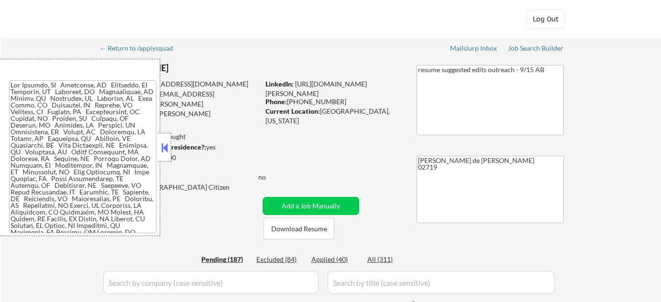
select select ""pending""
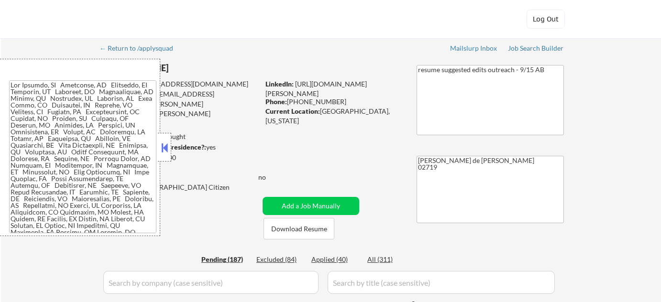
select select ""pending""
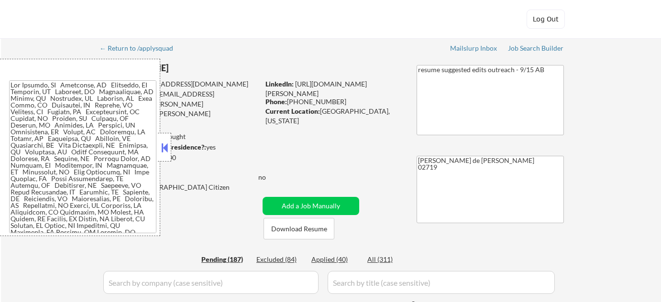
select select ""pending""
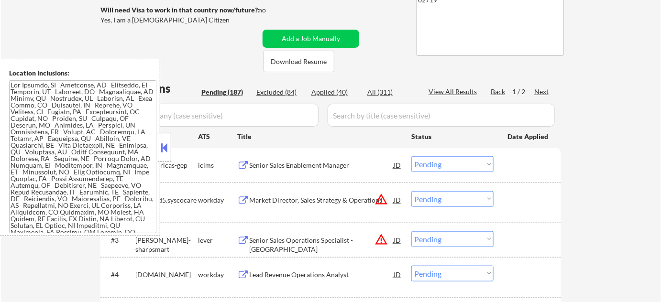
scroll to position [174, 0]
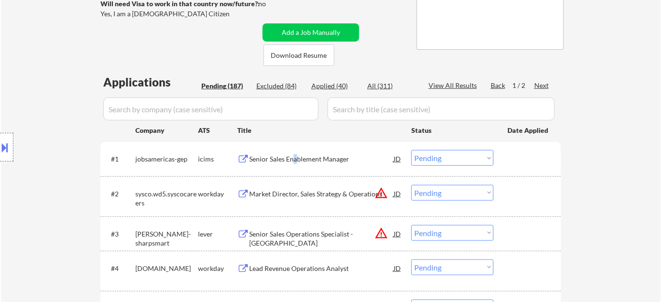
click at [292, 158] on div "Senior Sales Enablement Manager" at bounding box center [321, 159] width 144 height 10
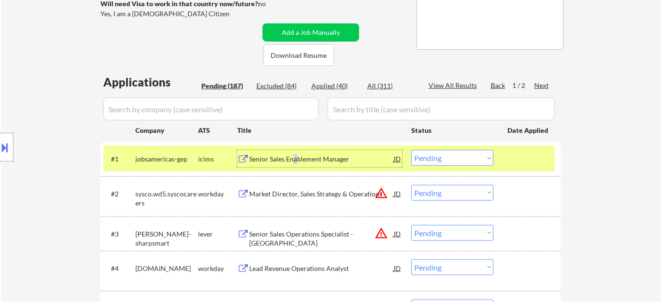
click at [437, 165] on select "Choose an option... Pending Applied Excluded (Questions) Excluded (Expired) Exc…" at bounding box center [452, 158] width 82 height 16
click at [411, 150] on select "Choose an option... Pending Applied Excluded (Questions) Excluded (Expired) Exc…" at bounding box center [452, 158] width 82 height 16
select select ""pending""
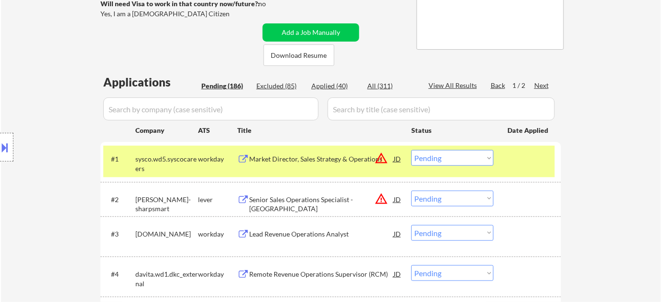
click at [294, 229] on div "Lead Revenue Operations Analyst" at bounding box center [321, 234] width 144 height 10
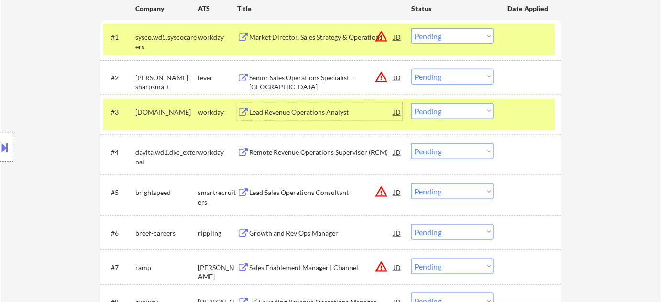
scroll to position [347, 0]
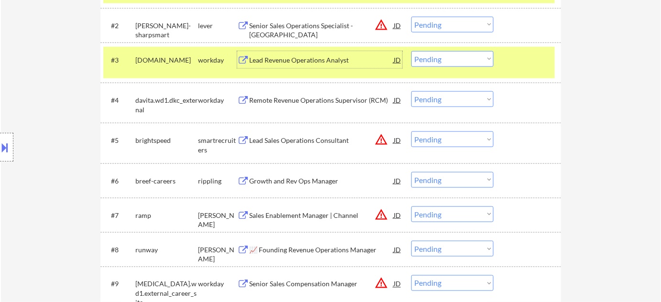
click at [290, 181] on div "Growth and Rev Ops Manager" at bounding box center [321, 181] width 144 height 10
